Goal: Transaction & Acquisition: Purchase product/service

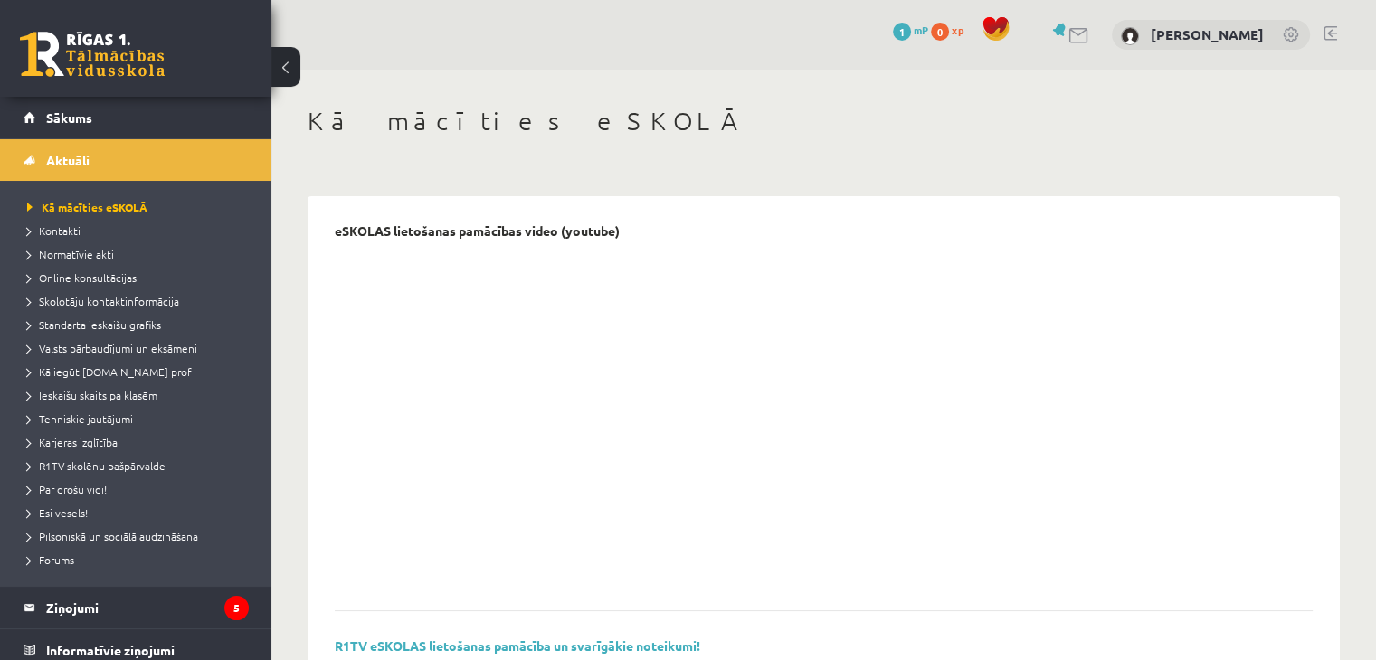
scroll to position [220, 0]
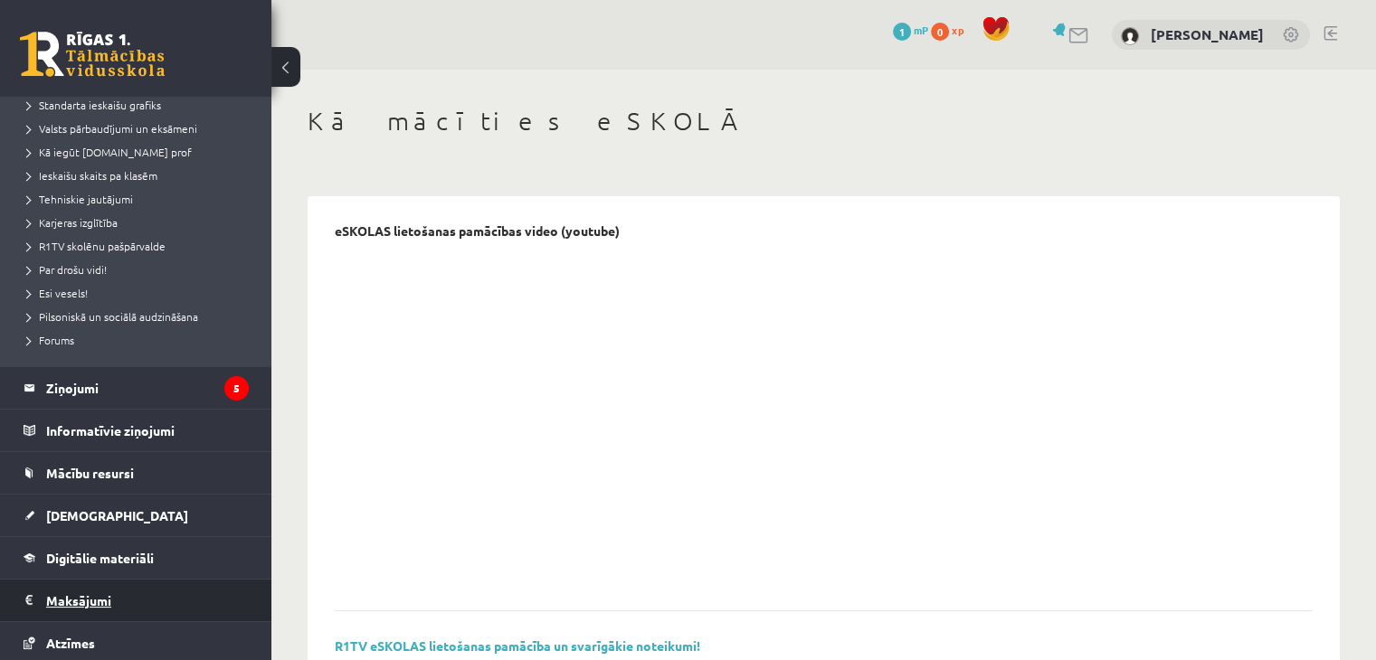
click at [98, 592] on legend "Maksājumi 0" at bounding box center [147, 601] width 203 height 42
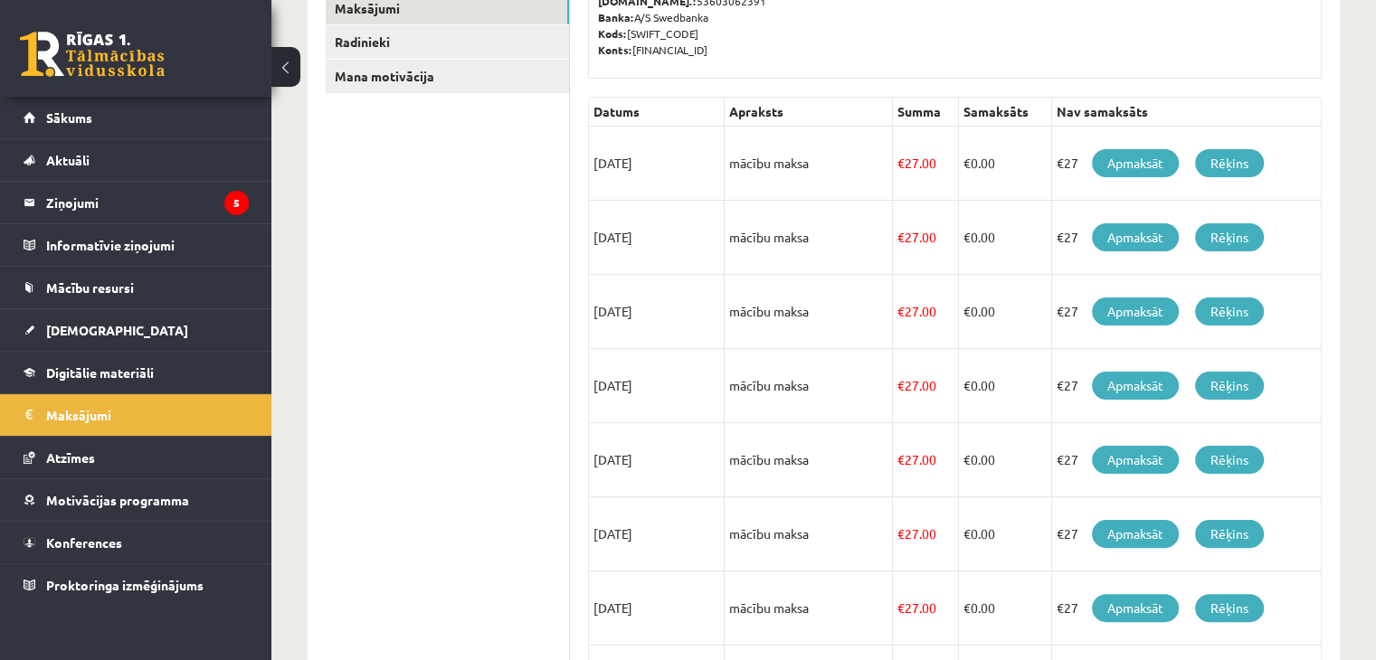
scroll to position [333, 0]
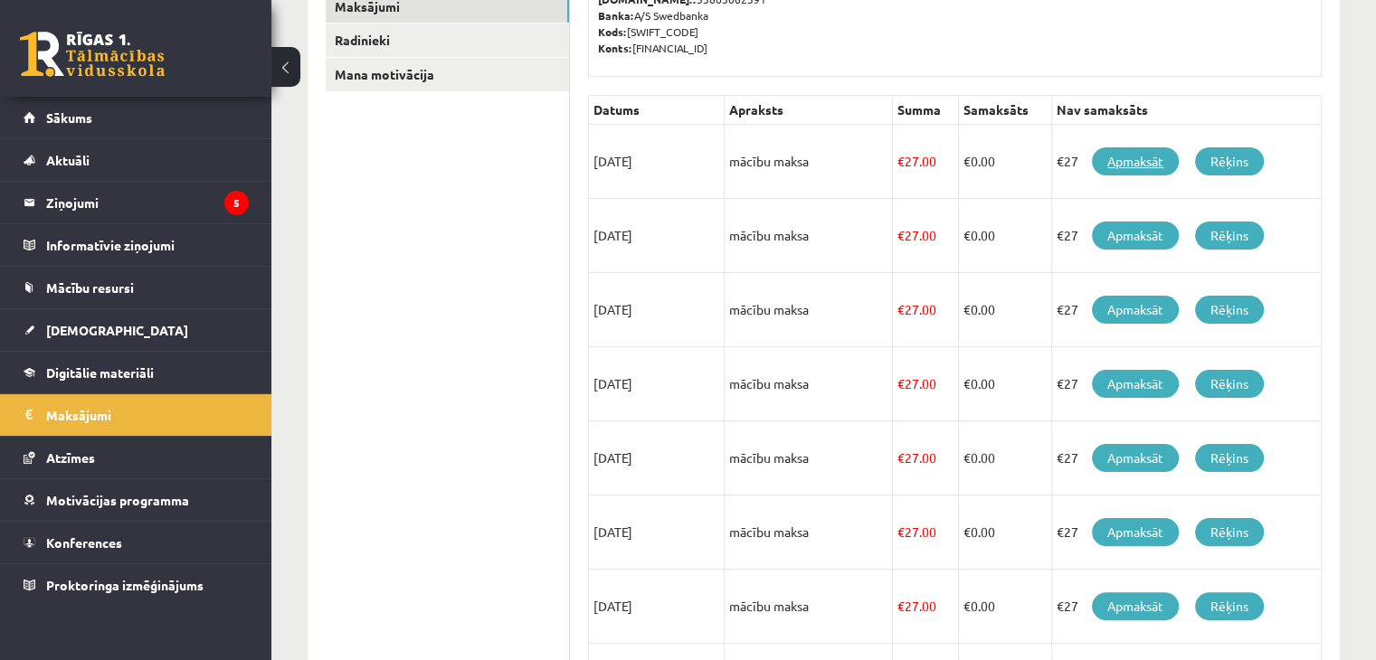
click at [1108, 164] on link "Apmaksāt" at bounding box center [1135, 161] width 87 height 28
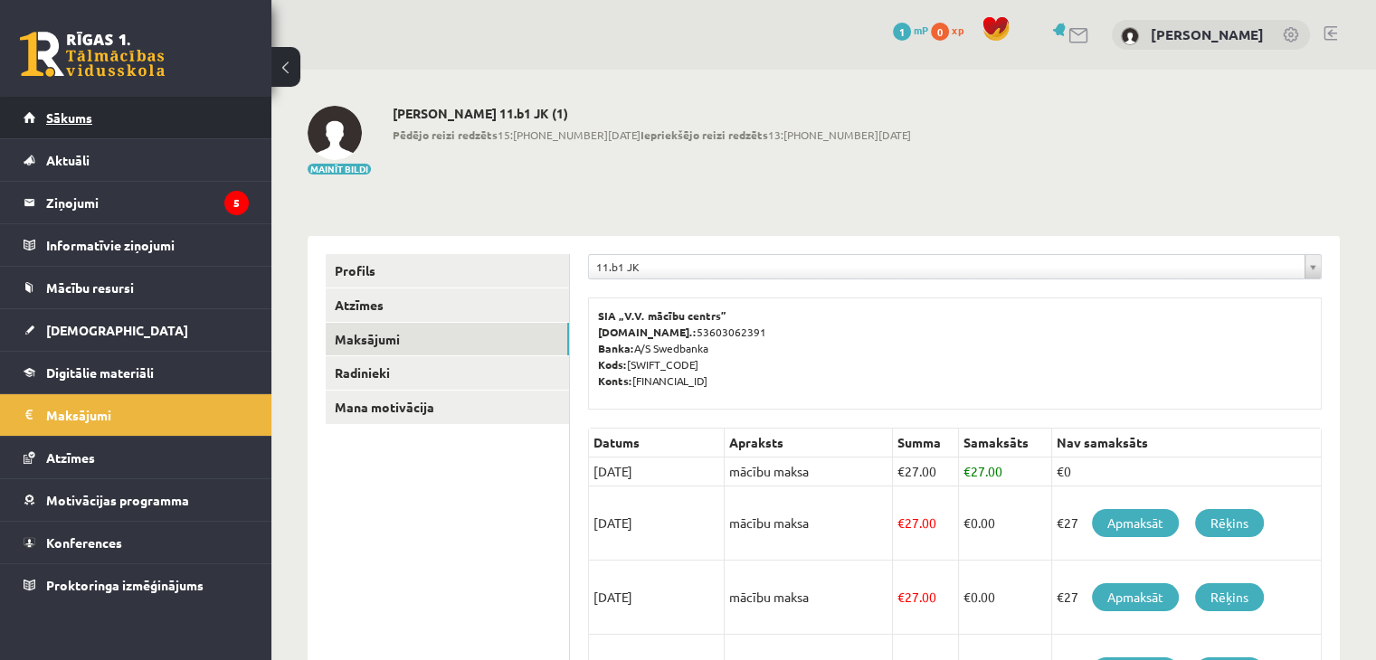
click at [137, 105] on link "Sākums" at bounding box center [136, 118] width 225 height 42
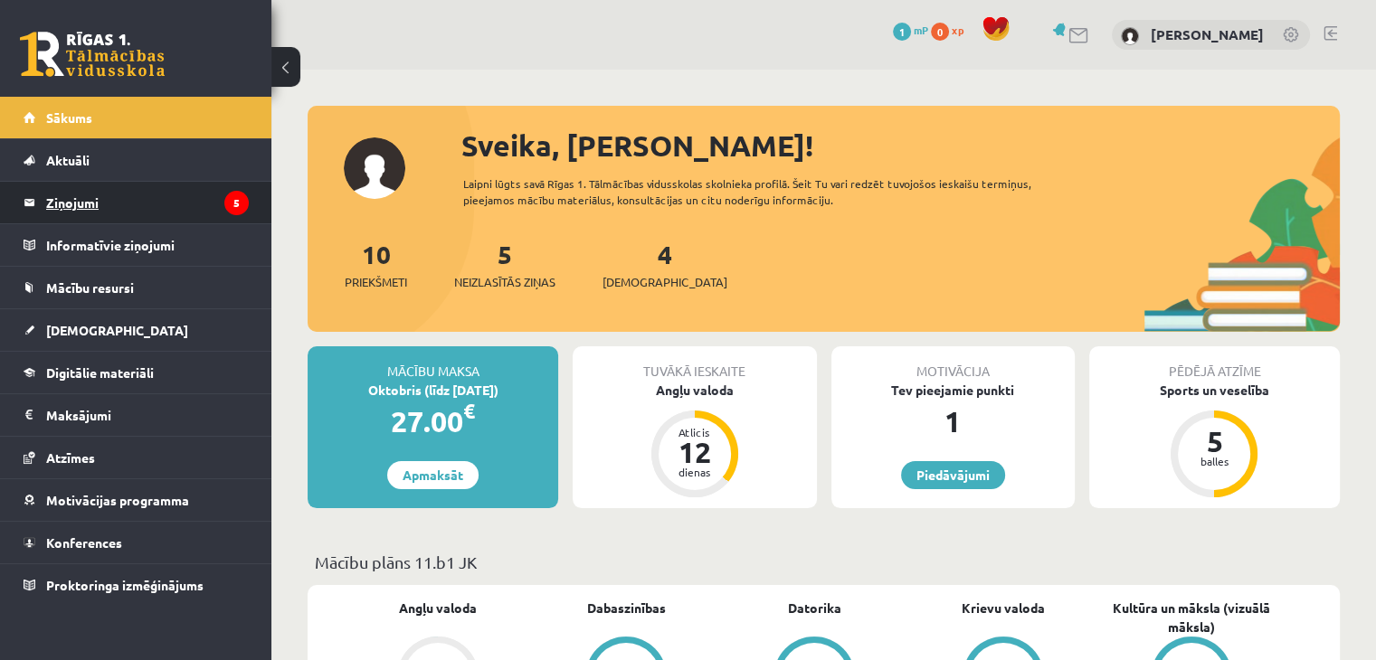
click at [112, 196] on legend "Ziņojumi 5" at bounding box center [147, 203] width 203 height 42
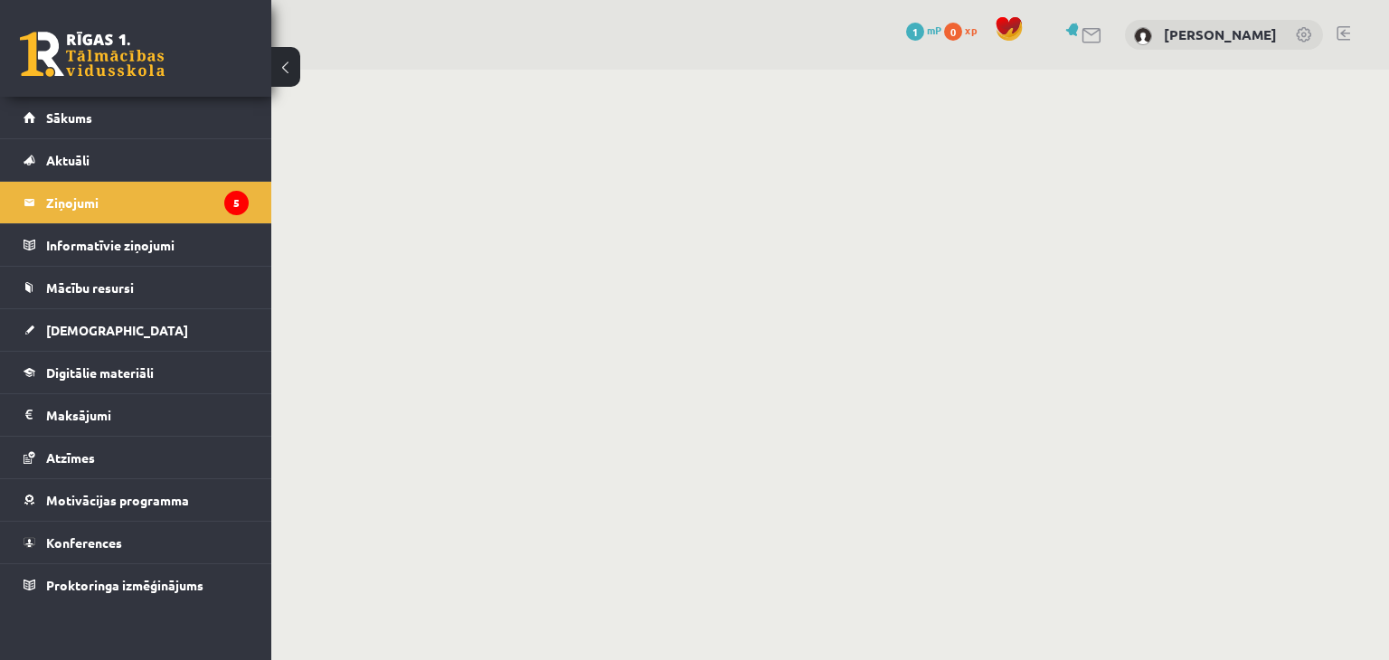
click at [137, 77] on div "0 Dāvanas 1 mP 0 xp" at bounding box center [135, 48] width 271 height 97
click at [134, 71] on link at bounding box center [92, 54] width 145 height 45
